Goal: Task Accomplishment & Management: Complete application form

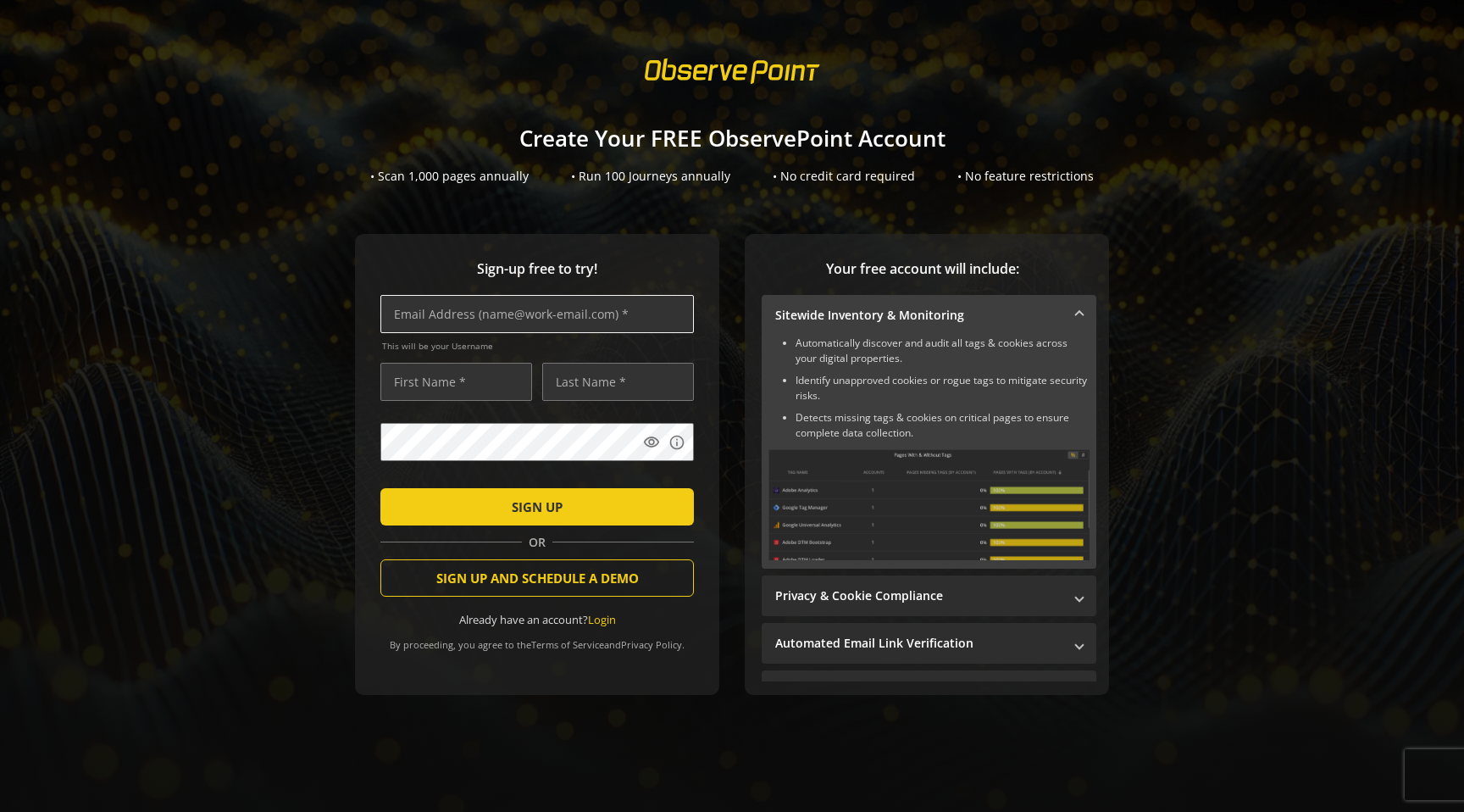
click at [542, 330] on input "text" at bounding box center [537, 314] width 314 height 38
type input "[EMAIL_ADDRESS][DOMAIN_NAME]"
click at [476, 375] on input "text" at bounding box center [456, 382] width 151 height 38
type input "[PERSON_NAME]"
click at [616, 367] on input "text" at bounding box center [618, 382] width 151 height 38
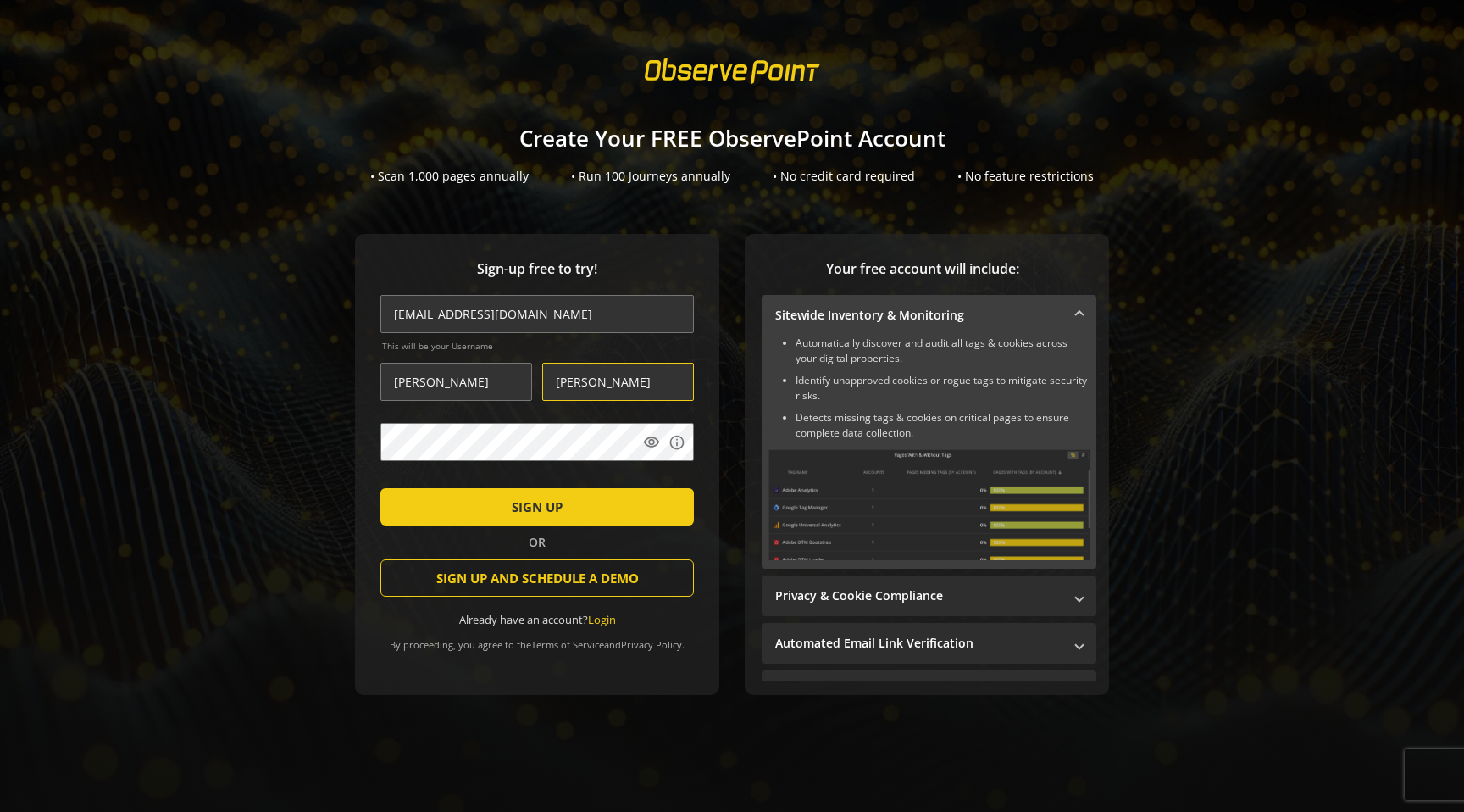
type input "[PERSON_NAME]"
click at [649, 441] on mat-icon "visibility" at bounding box center [651, 442] width 17 height 17
click at [649, 441] on mat-icon "visibility_off" at bounding box center [651, 442] width 17 height 17
click at [627, 492] on span "submit" at bounding box center [537, 506] width 314 height 41
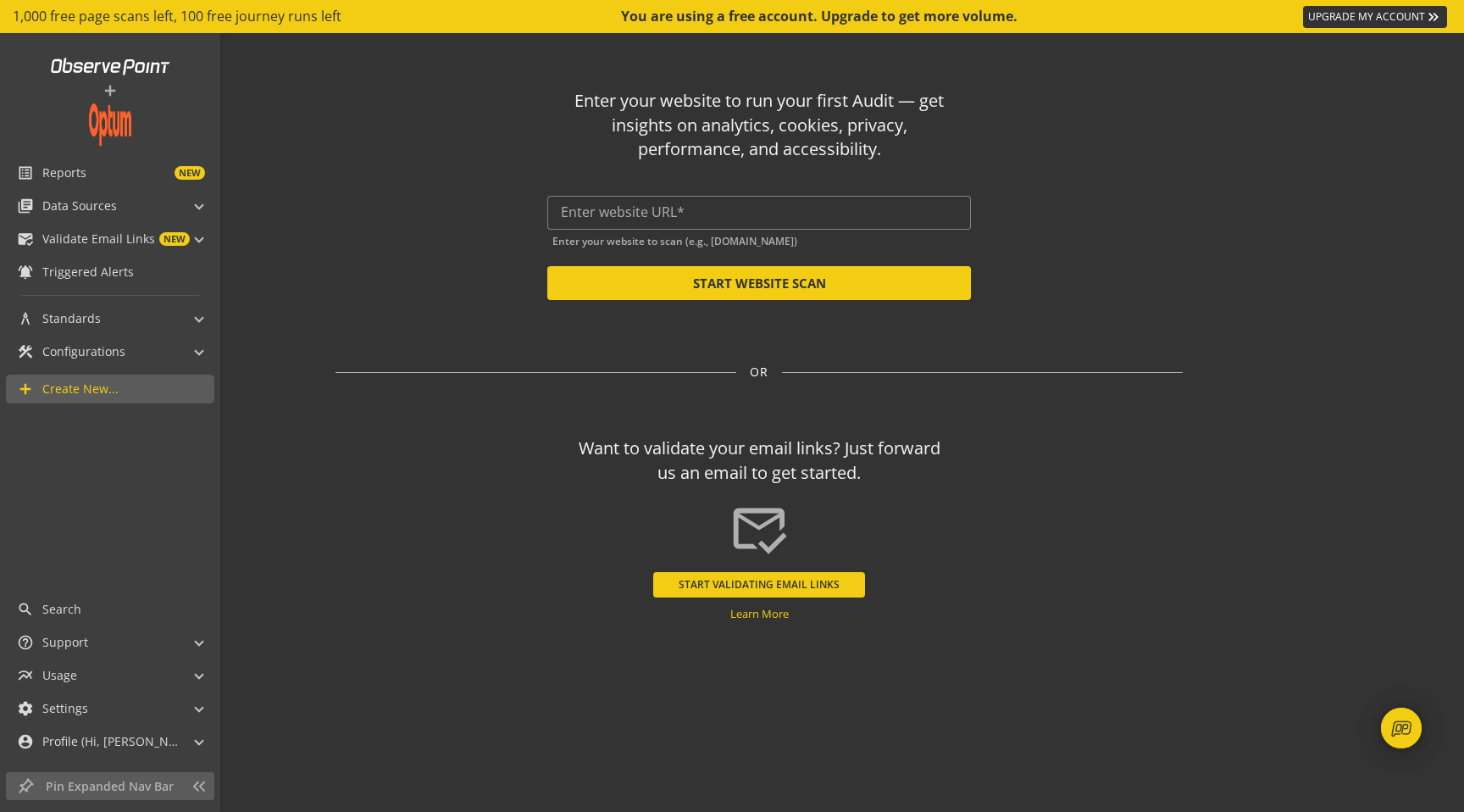
click at [110, 119] on img at bounding box center [110, 124] width 43 height 43
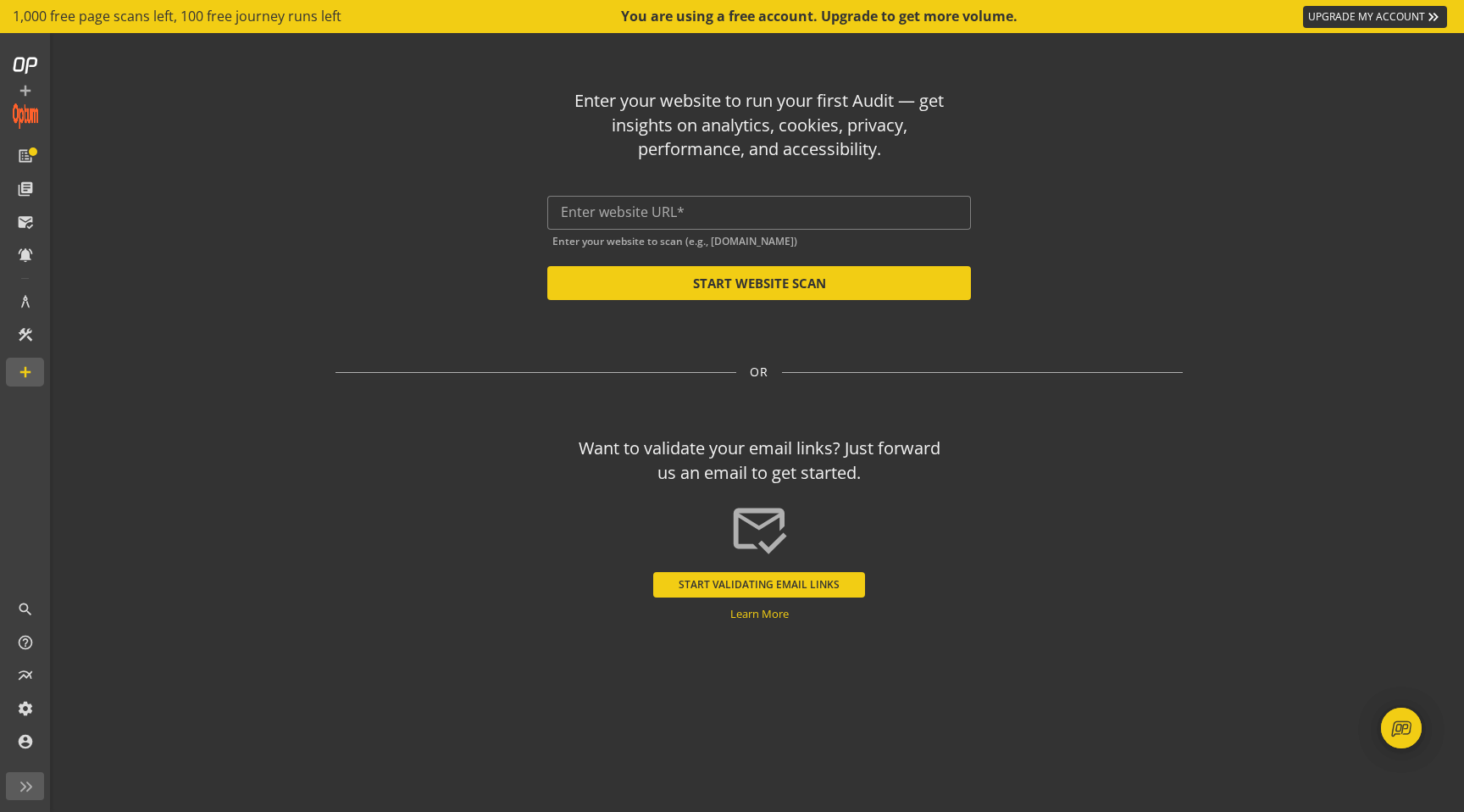
click at [300, 158] on div "Enter your website to run your first Audit — get insights on analytics, cookies…" at bounding box center [759, 384] width 991 height 702
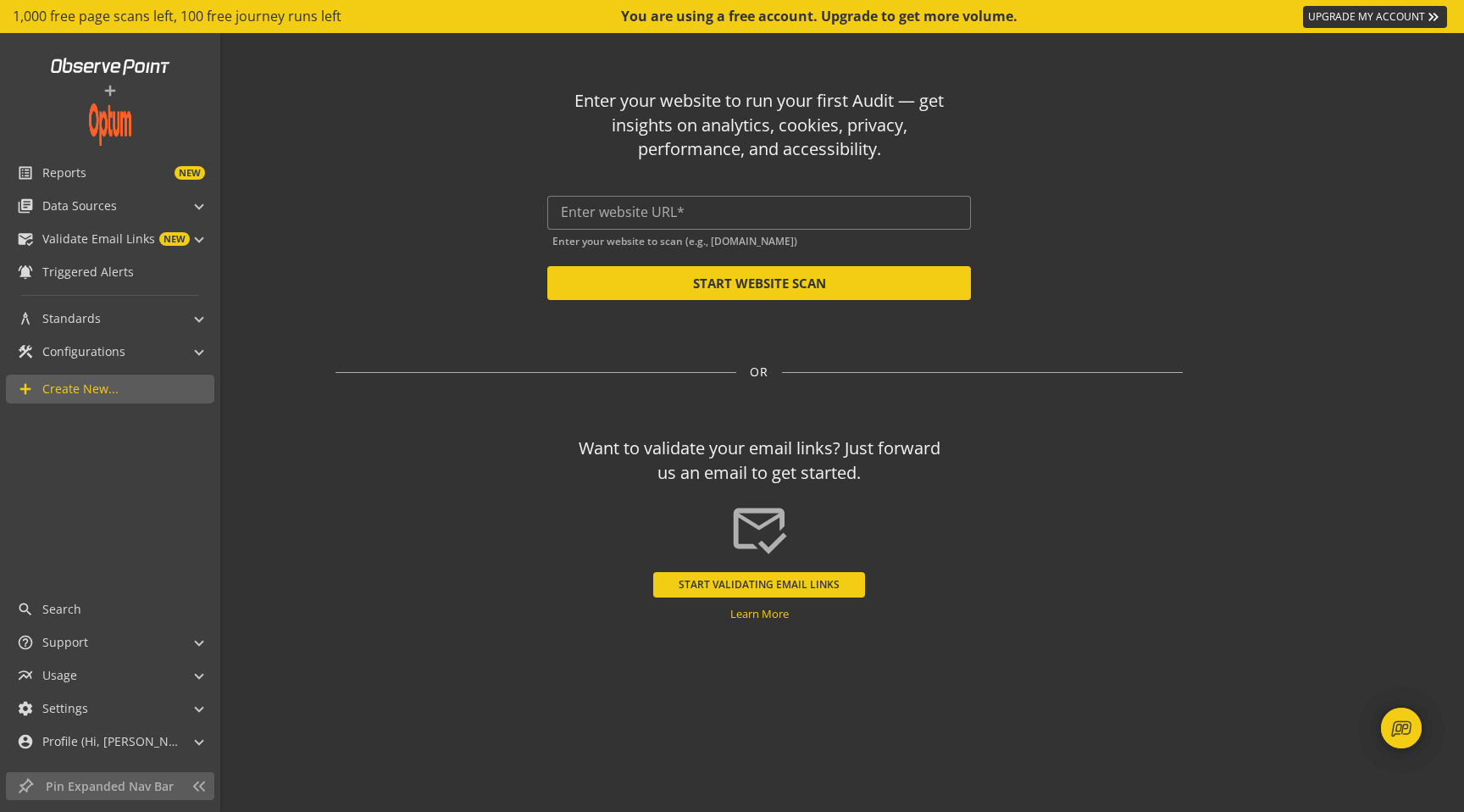
click at [90, 118] on img at bounding box center [110, 124] width 43 height 43
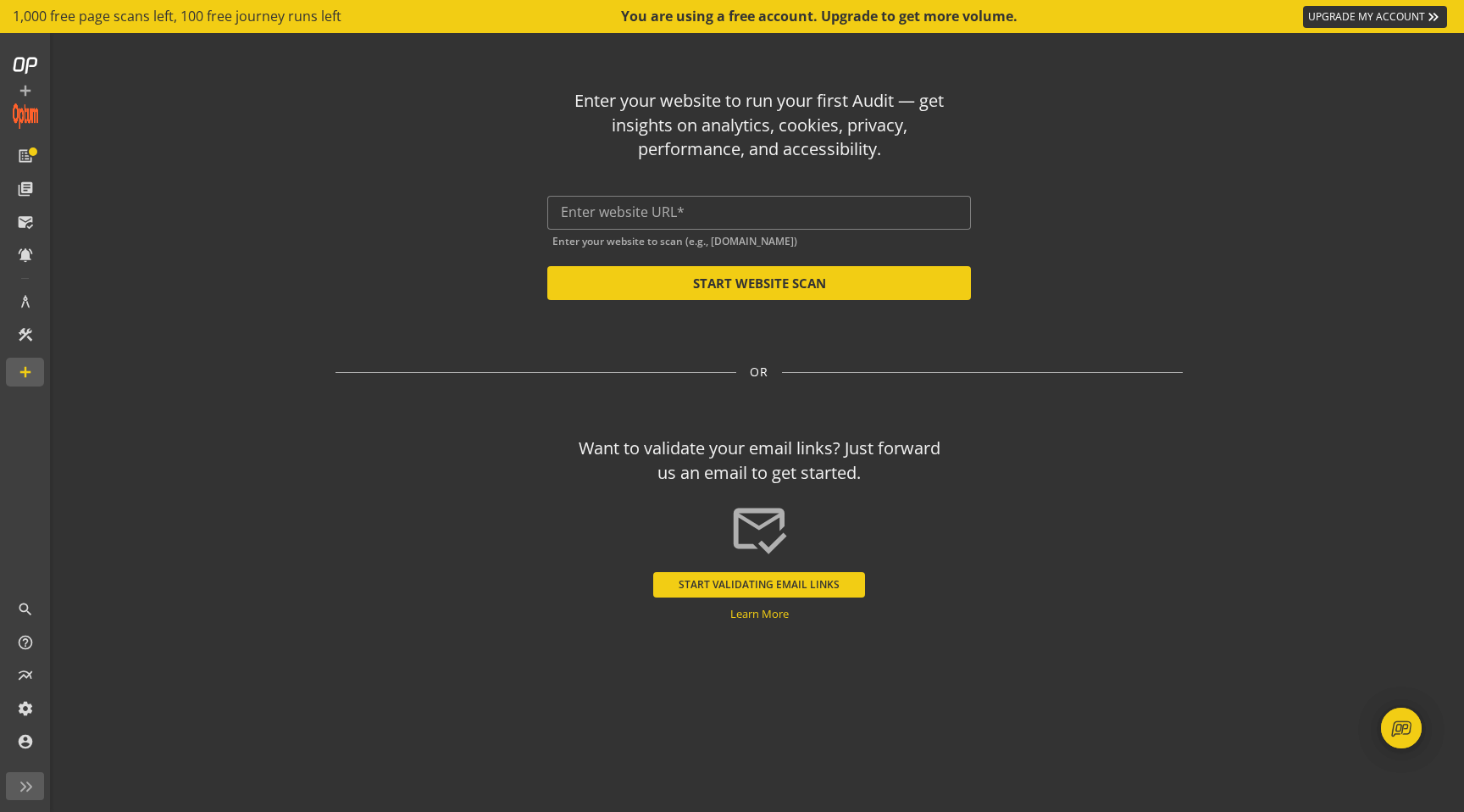
click at [1372, 17] on link "UPGRADE MY ACCOUNT keyboard_double_arrow_right" at bounding box center [1375, 17] width 144 height 22
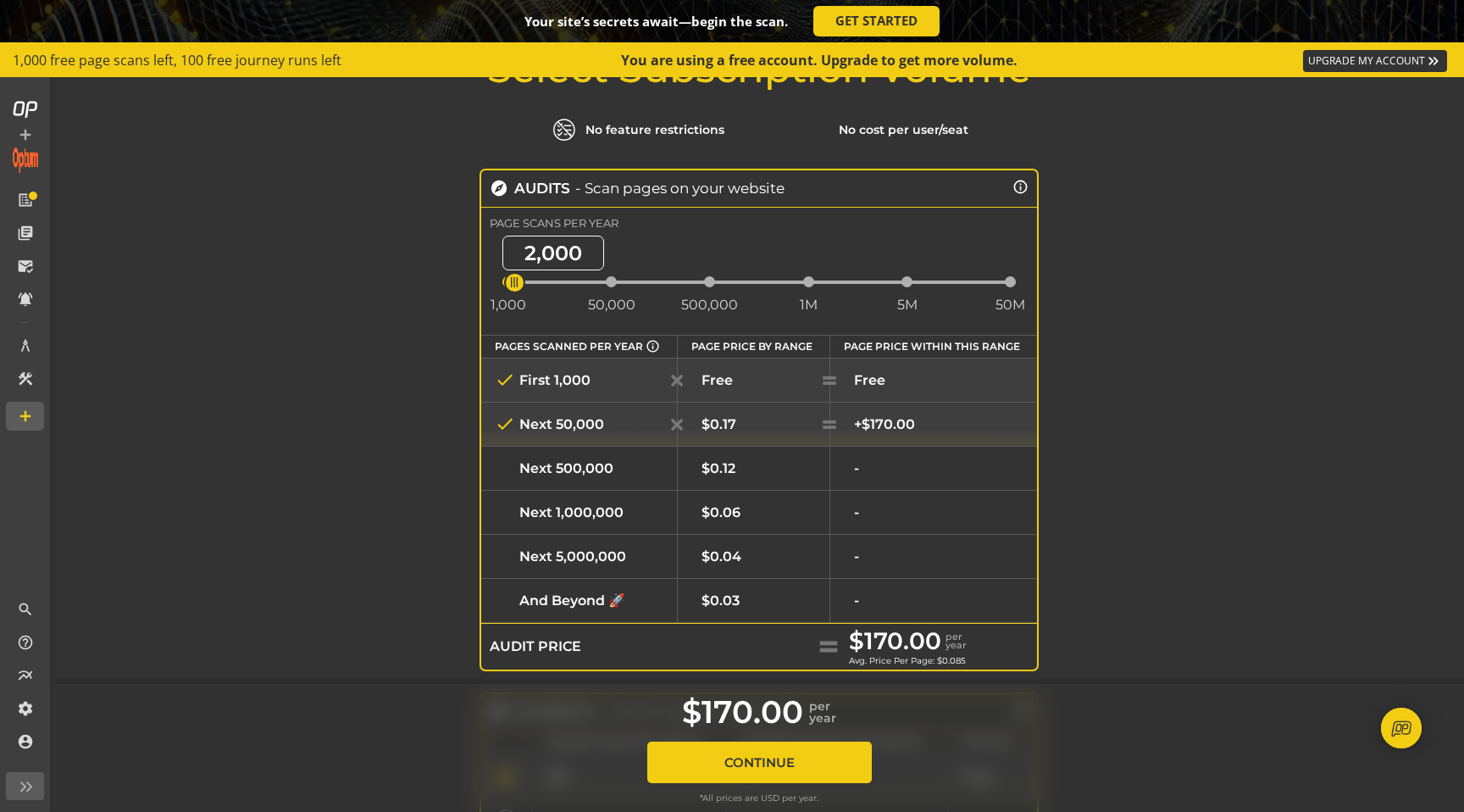
scroll to position [70, 0]
